Goal: Transaction & Acquisition: Purchase product/service

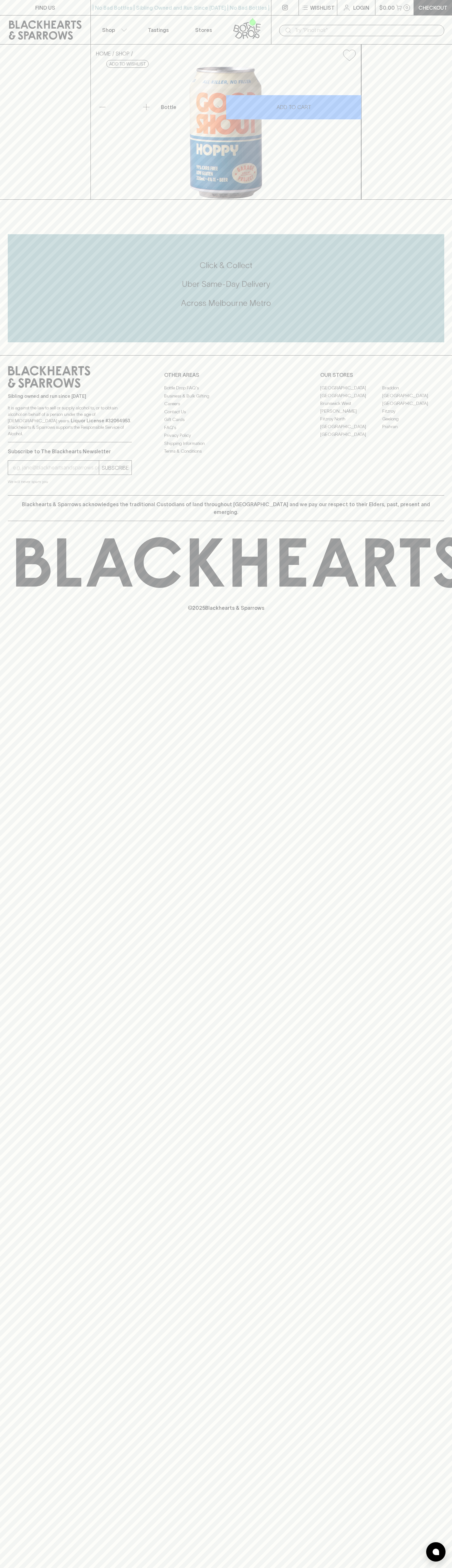
click at [409, 25] on div "​" at bounding box center [361, 30] width 165 height 12
click at [443, 1065] on div "FIND US | No Bad Bottles | Sibling Owned and Run Since 2006 | No Bad Bottles | …" at bounding box center [226, 784] width 452 height 1568
click at [451, 1567] on html "FIND US | No Bad Bottles | Sibling Owned and Run Since 2006 | No Bad Bottles | …" at bounding box center [226, 784] width 452 height 1568
click at [25, 1567] on html "FIND US | No Bad Bottles | Sibling Owned and Run Since 2006 | No Bad Bottles | …" at bounding box center [226, 784] width 452 height 1568
